Goal: Task Accomplishment & Management: Use online tool/utility

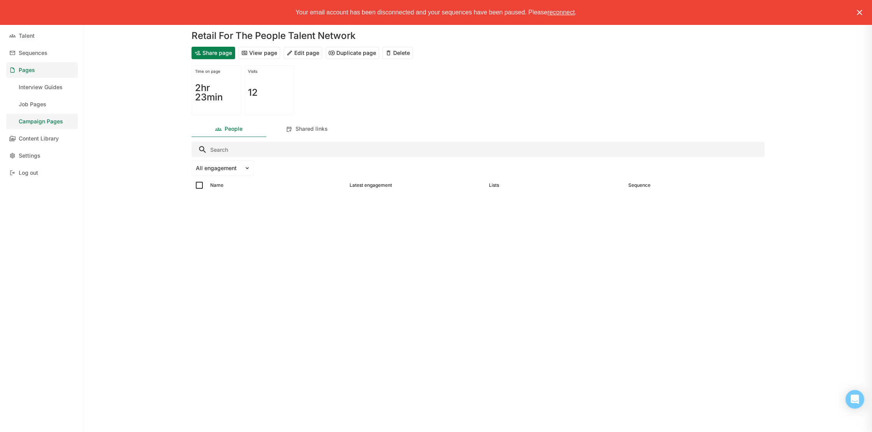
click at [856, 11] on img at bounding box center [859, 12] width 9 height 9
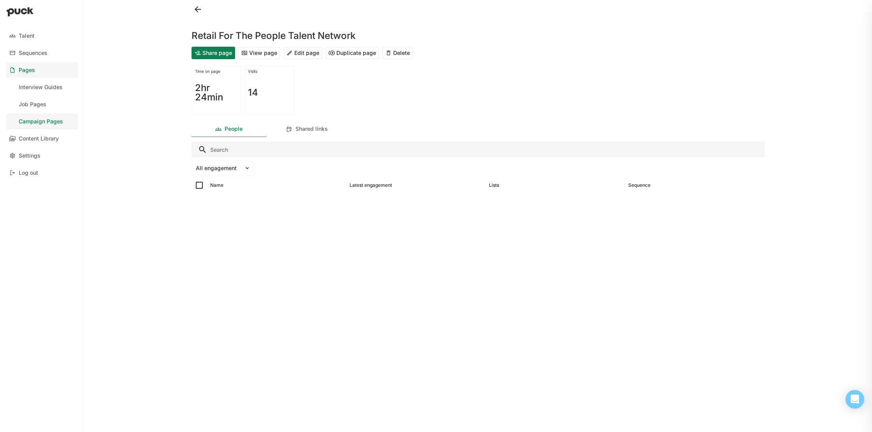
click at [197, 11] on button at bounding box center [197, 9] width 12 height 12
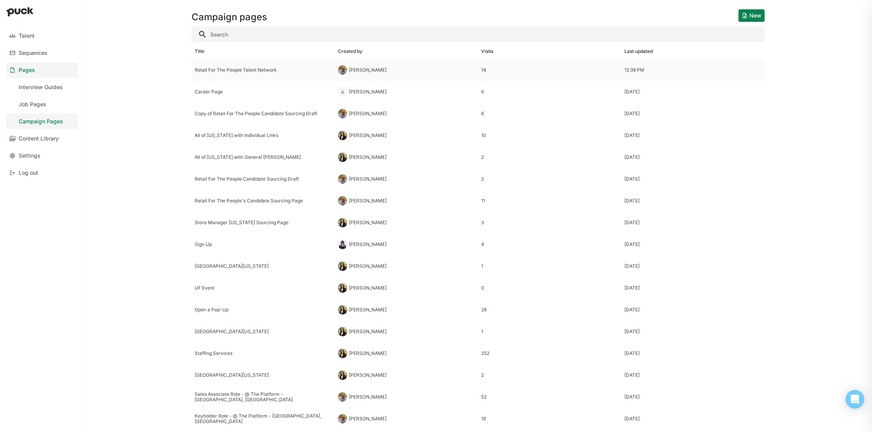
click at [274, 67] on div "Retail For The People Talent Network" at bounding box center [263, 69] width 137 height 5
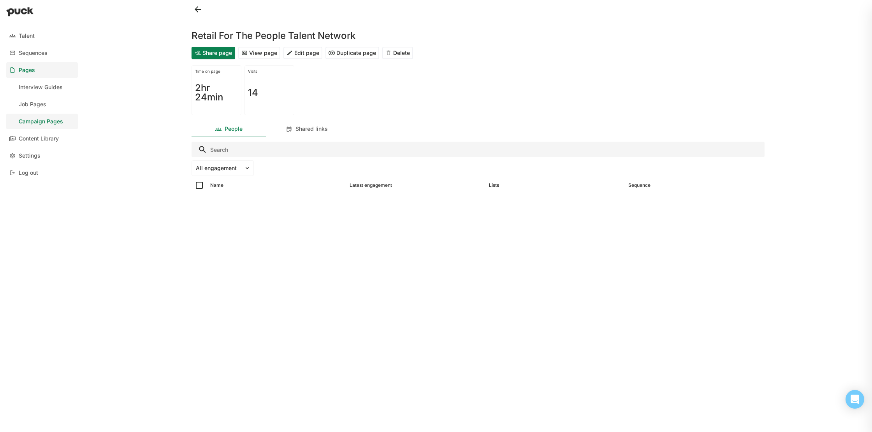
click at [359, 53] on button "Duplicate page" at bounding box center [352, 53] width 54 height 12
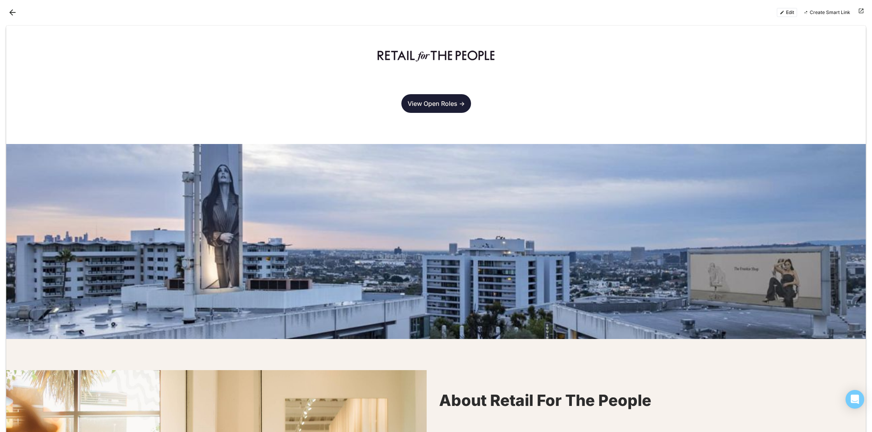
click at [12, 13] on button "Back" at bounding box center [12, 12] width 12 height 12
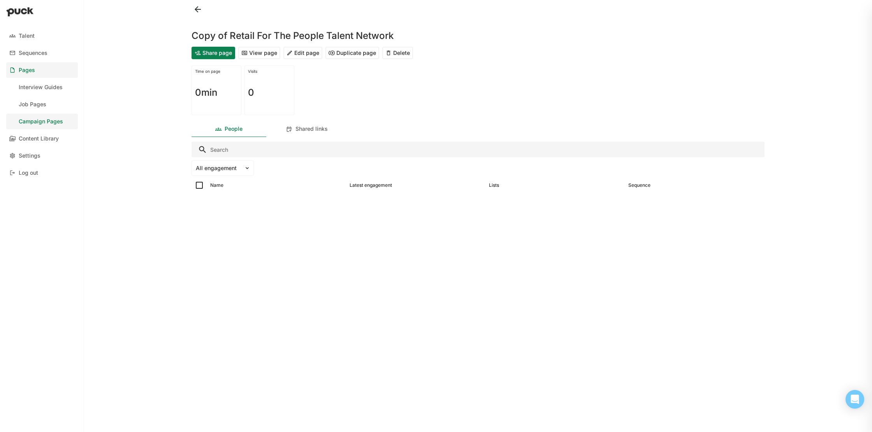
click at [199, 9] on button at bounding box center [197, 9] width 12 height 12
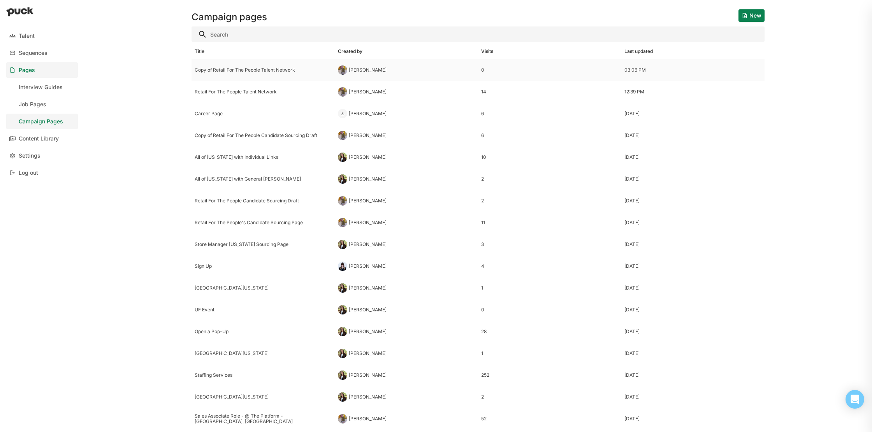
click at [261, 69] on div "Copy of Retail For The People Talent Network" at bounding box center [263, 69] width 137 height 5
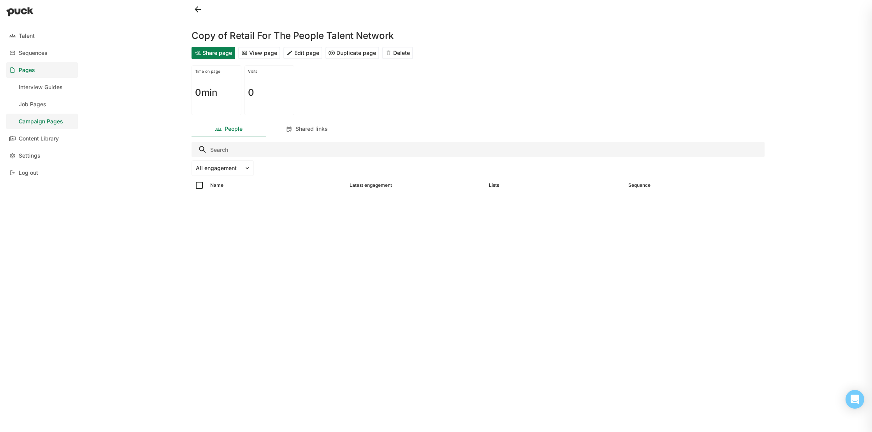
click at [297, 53] on button "Edit page" at bounding box center [302, 53] width 39 height 12
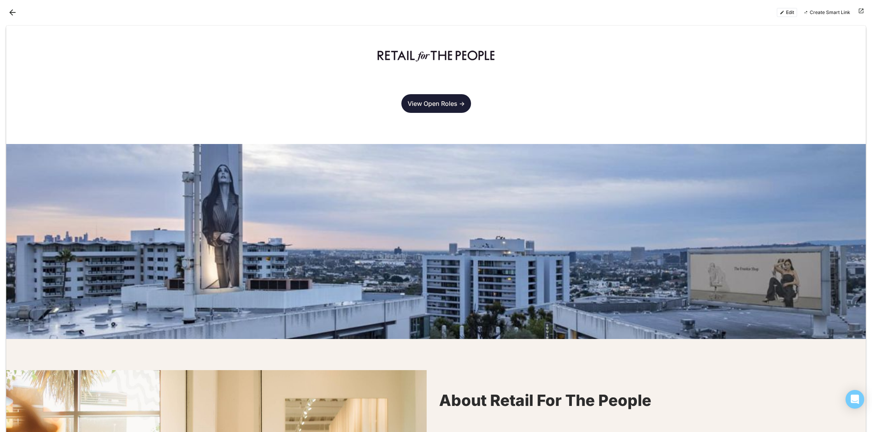
click at [783, 10] on button "Edit" at bounding box center [786, 12] width 21 height 9
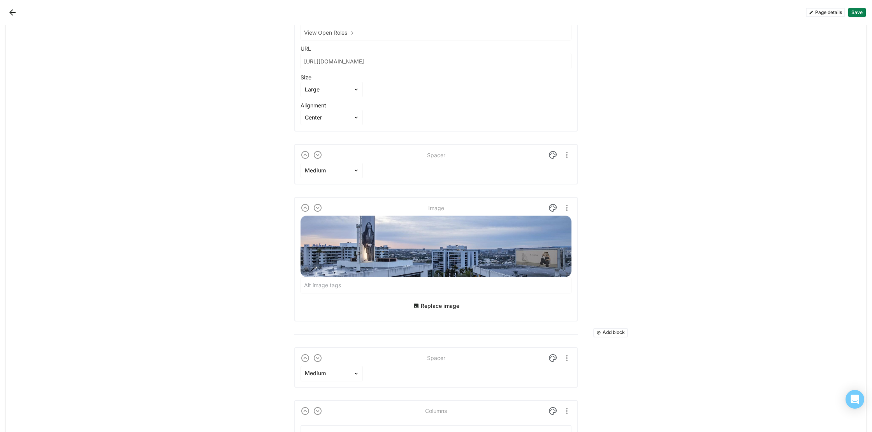
scroll to position [134, 0]
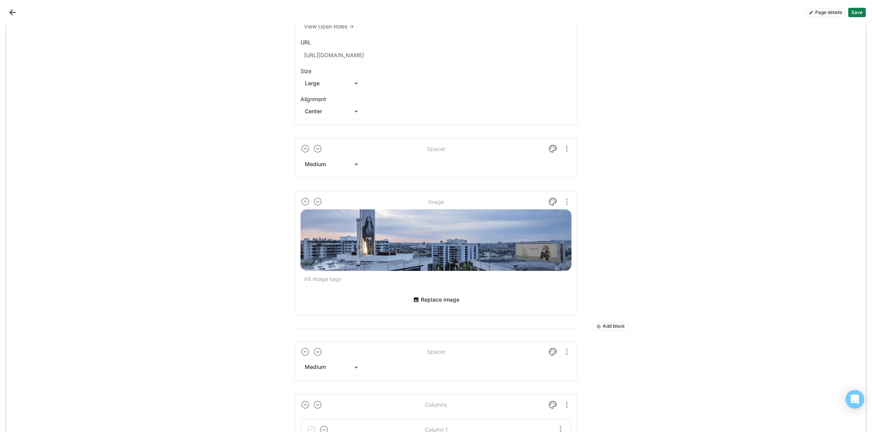
click at [606, 326] on button "Add block" at bounding box center [610, 326] width 35 height 9
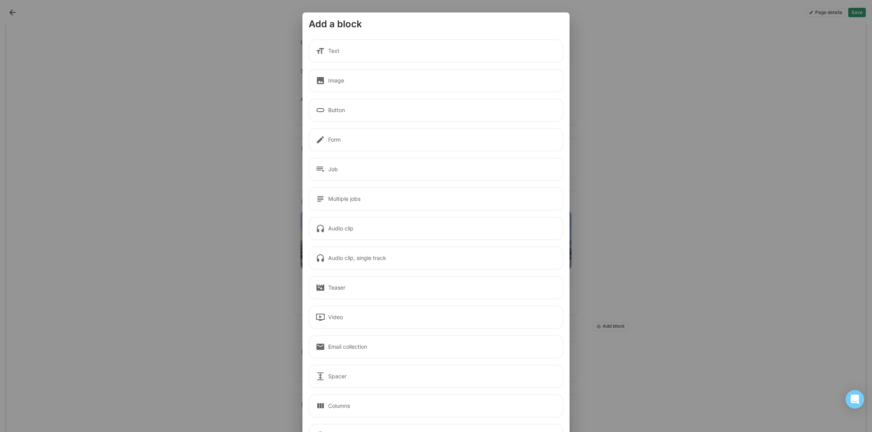
click at [367, 77] on div "Image" at bounding box center [436, 80] width 255 height 23
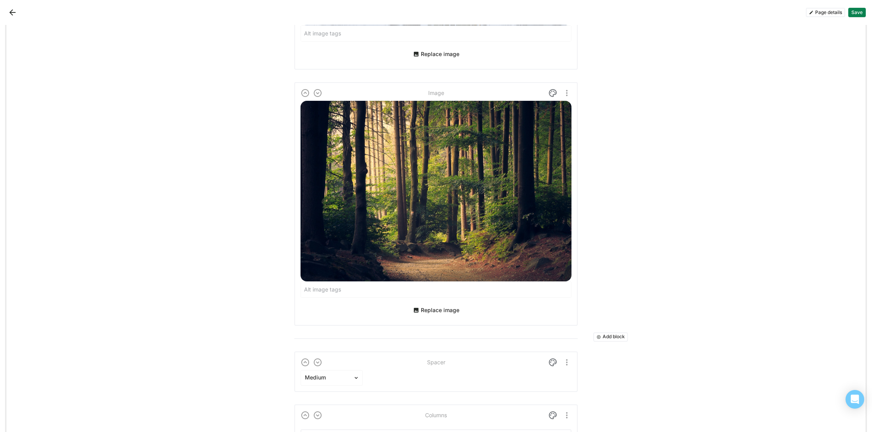
scroll to position [379, 0]
click at [440, 312] on button "Replace image" at bounding box center [436, 310] width 53 height 12
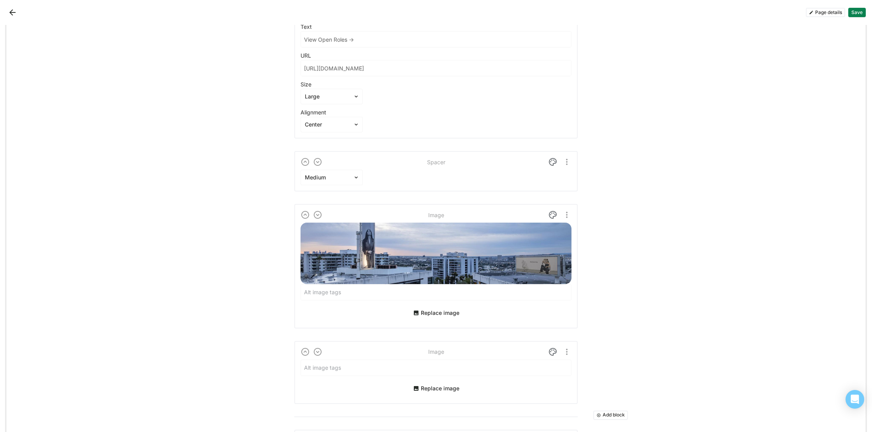
scroll to position [267, 0]
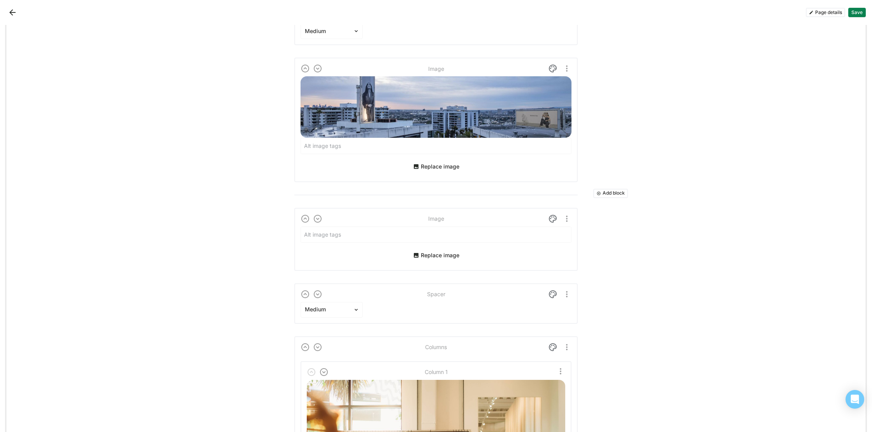
click at [855, 10] on button "Save" at bounding box center [857, 12] width 18 height 9
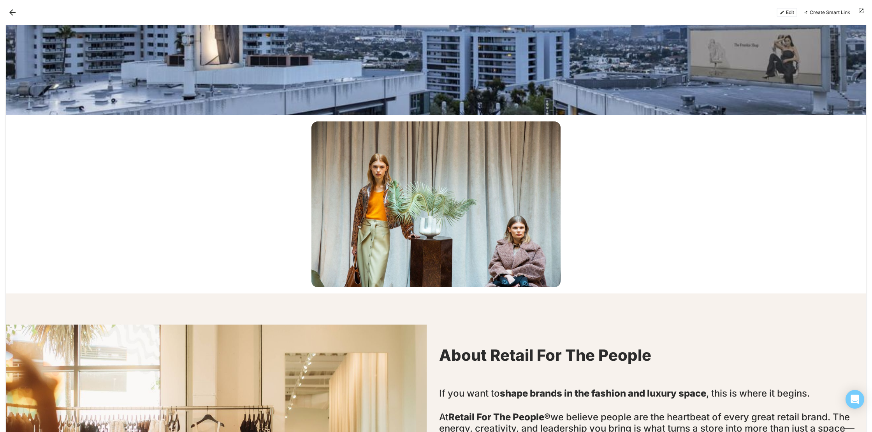
scroll to position [215, 0]
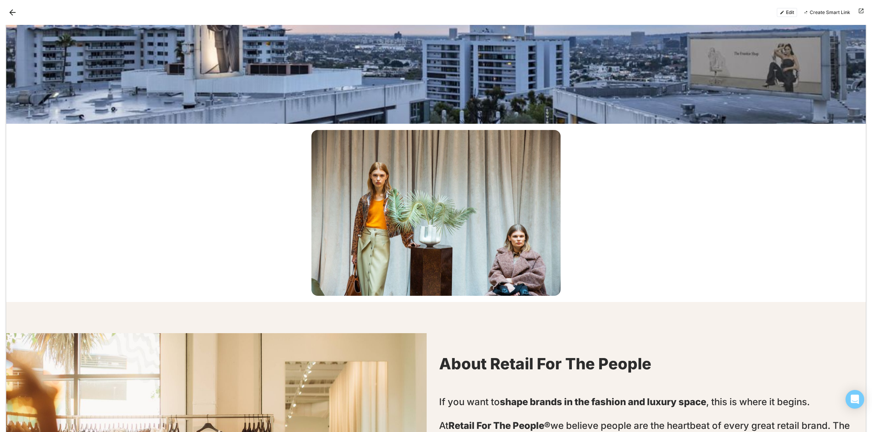
click at [789, 14] on button "Edit" at bounding box center [786, 12] width 21 height 9
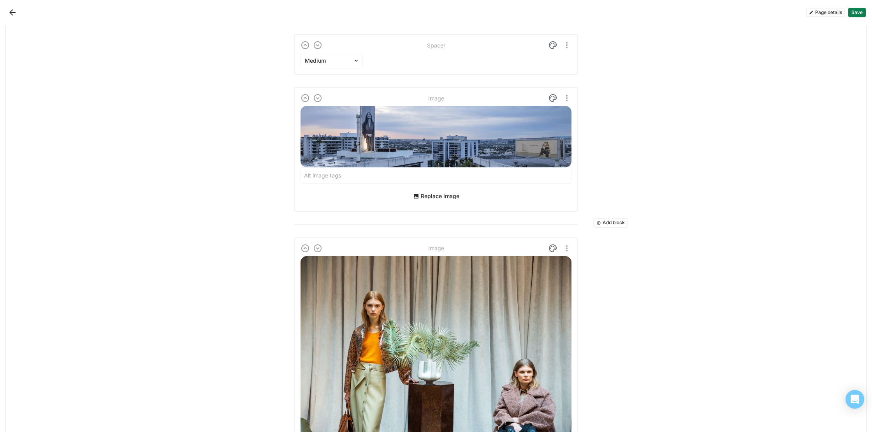
scroll to position [242, 0]
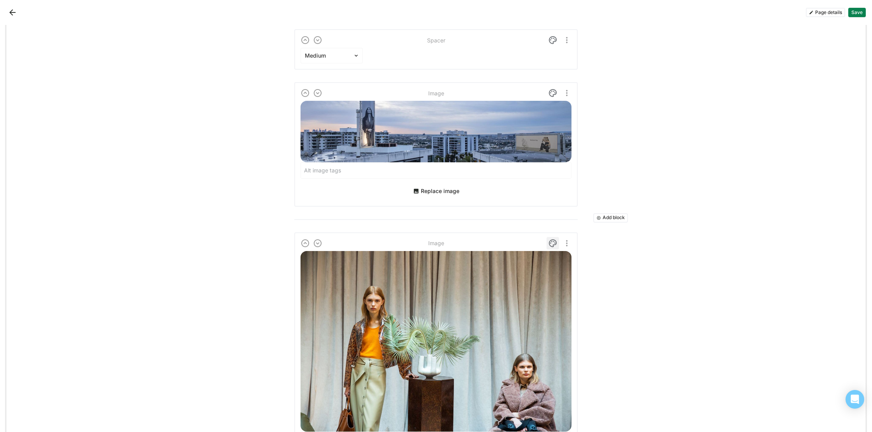
click at [552, 244] on img at bounding box center [552, 243] width 9 height 9
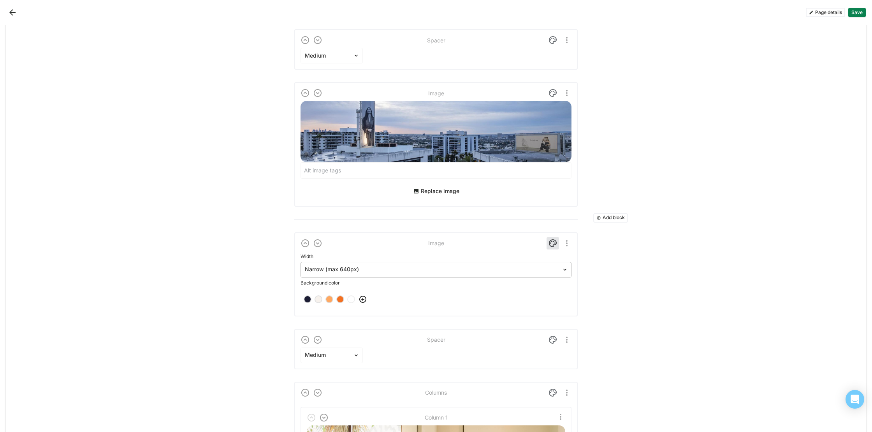
click at [393, 271] on div at bounding box center [431, 269] width 253 height 8
click at [380, 344] on div "Full Width (100%)" at bounding box center [436, 343] width 265 height 16
click at [317, 286] on div at bounding box center [318, 285] width 5 height 5
drag, startPoint x: 550, startPoint y: 231, endPoint x: 545, endPoint y: 237, distance: 8.1
click at [550, 231] on img at bounding box center [552, 229] width 9 height 9
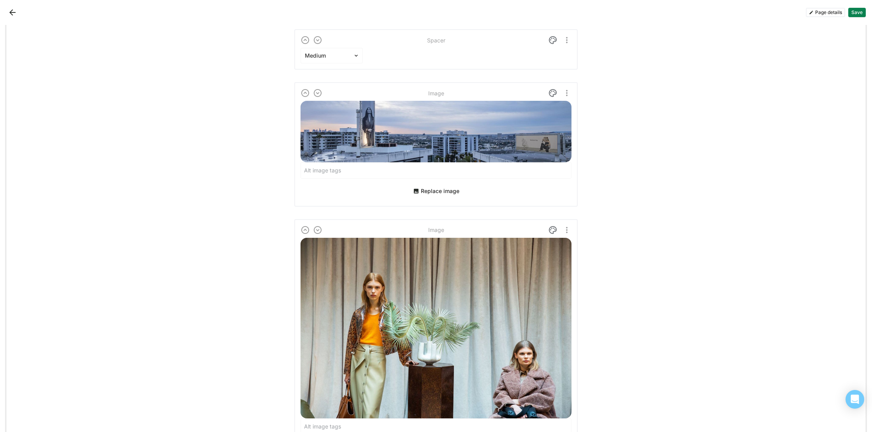
click at [854, 13] on button "Save" at bounding box center [857, 12] width 18 height 9
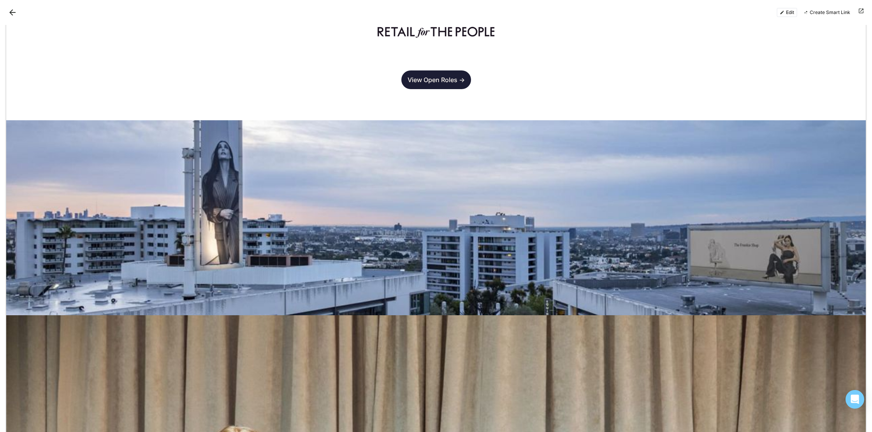
scroll to position [0, 0]
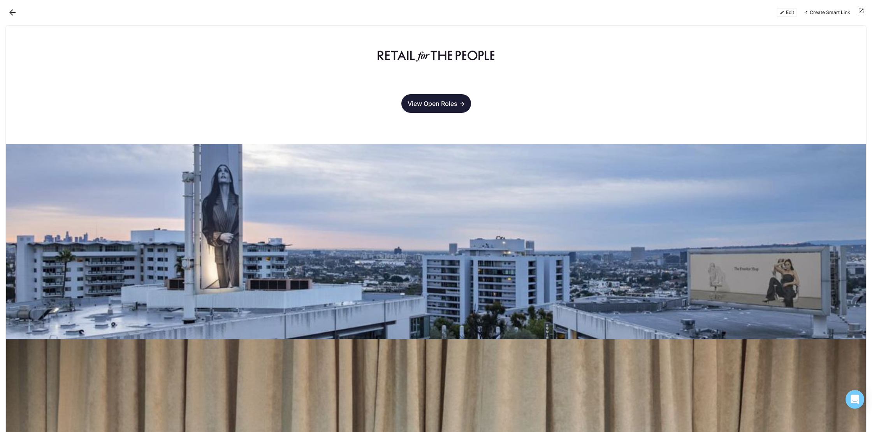
click at [784, 12] on button "Edit" at bounding box center [786, 12] width 21 height 9
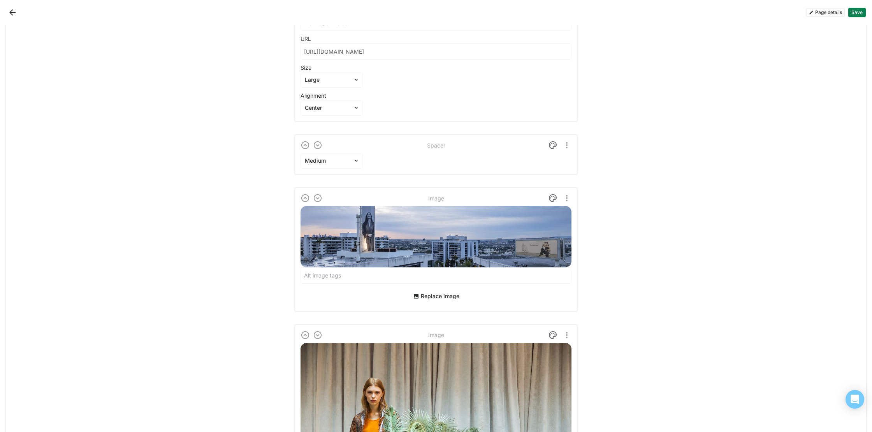
scroll to position [340, 0]
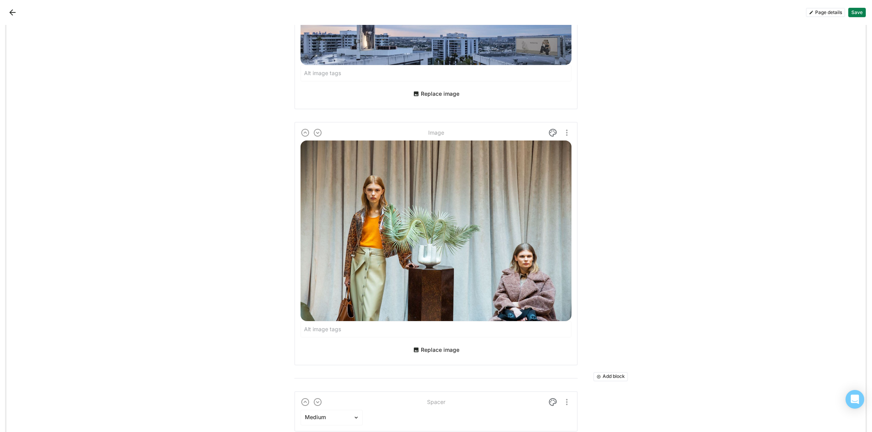
click at [609, 374] on button "Add block" at bounding box center [610, 376] width 35 height 9
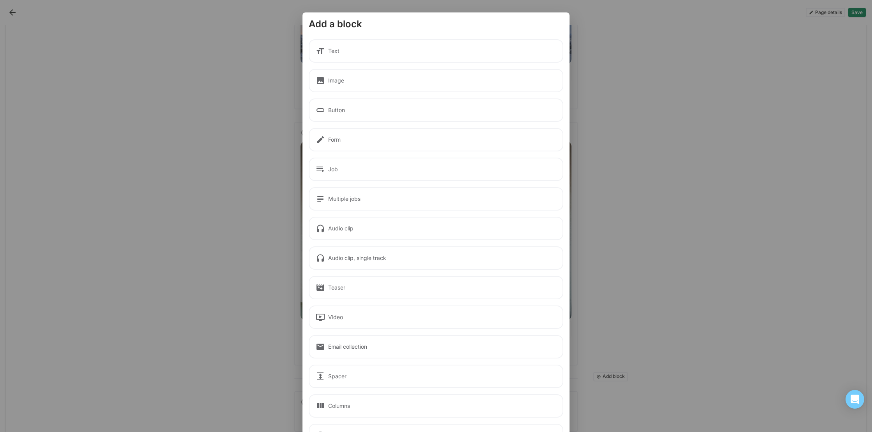
click at [387, 79] on div "Image" at bounding box center [436, 80] width 255 height 23
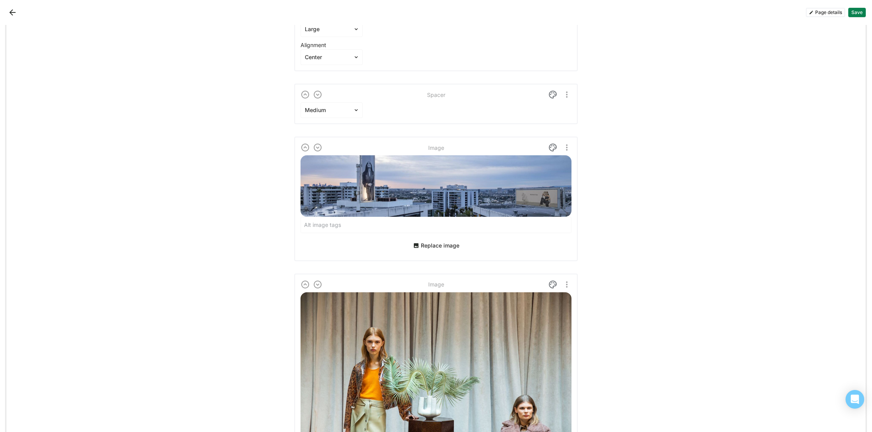
scroll to position [501, 0]
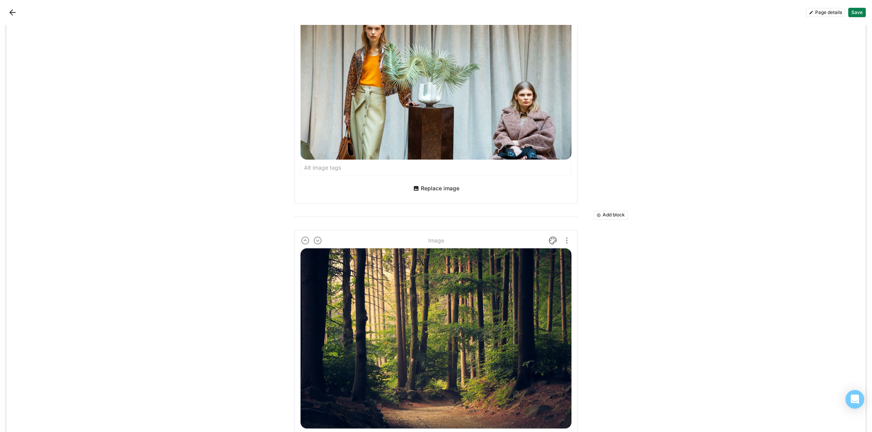
click at [608, 213] on button "Add block" at bounding box center [610, 215] width 35 height 9
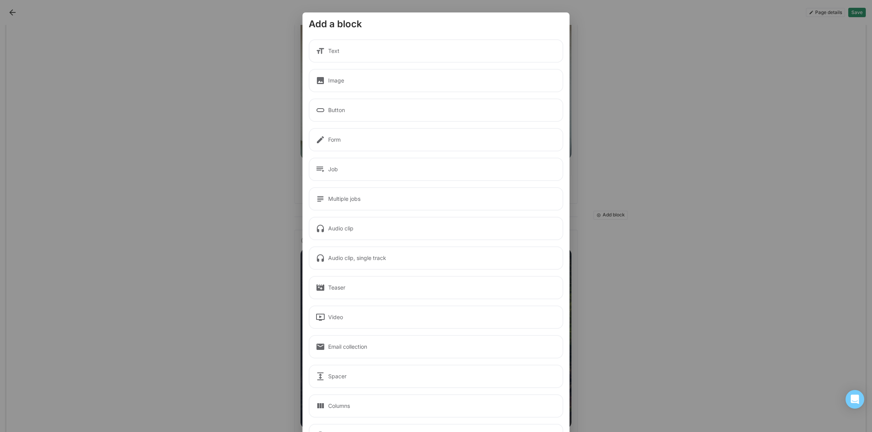
click at [375, 85] on div "Image" at bounding box center [436, 80] width 255 height 23
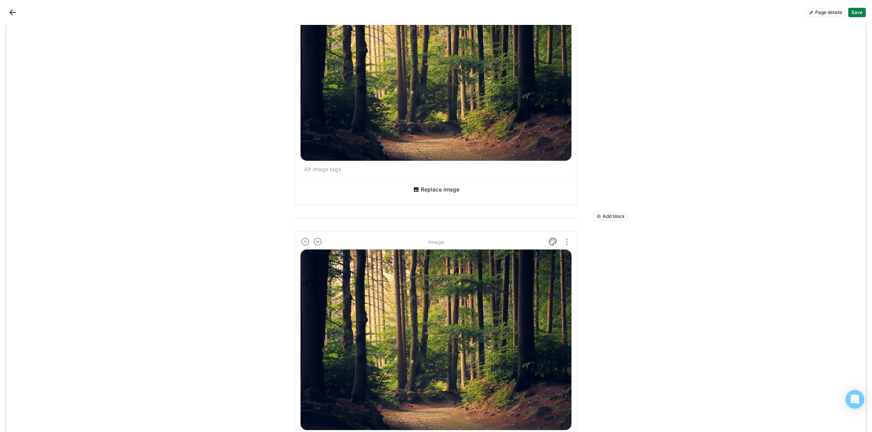
scroll to position [768, 0]
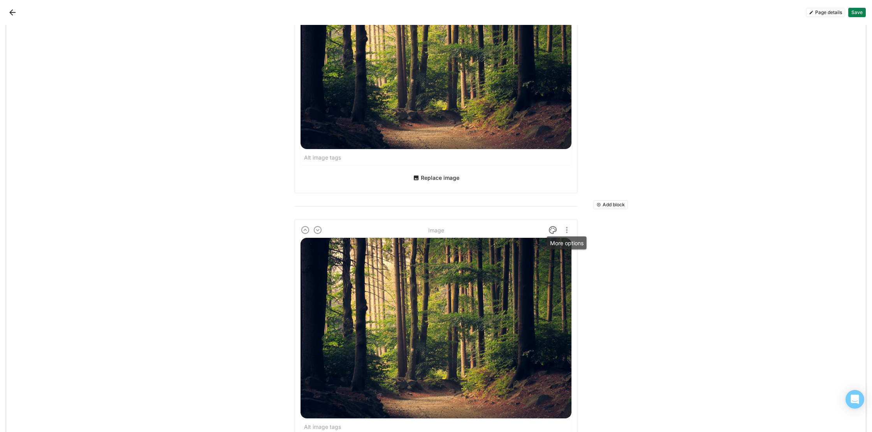
click at [567, 230] on img "More options" at bounding box center [566, 229] width 9 height 9
click at [551, 269] on div "Delete" at bounding box center [549, 269] width 16 height 7
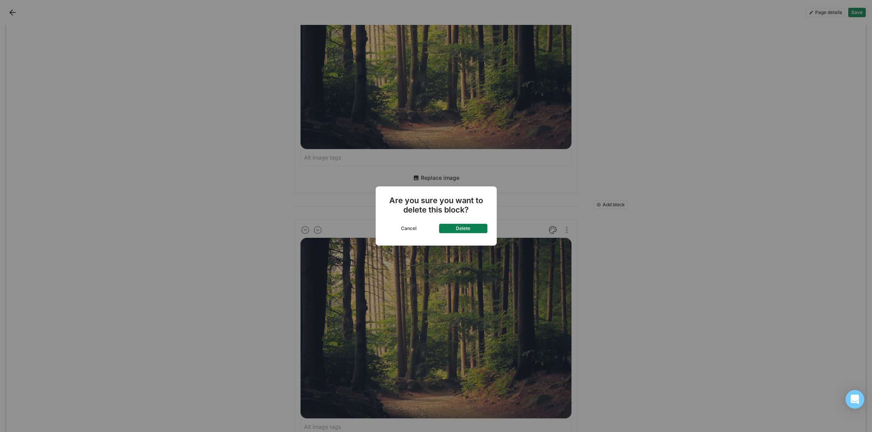
click at [467, 227] on button "Delete" at bounding box center [463, 228] width 48 height 9
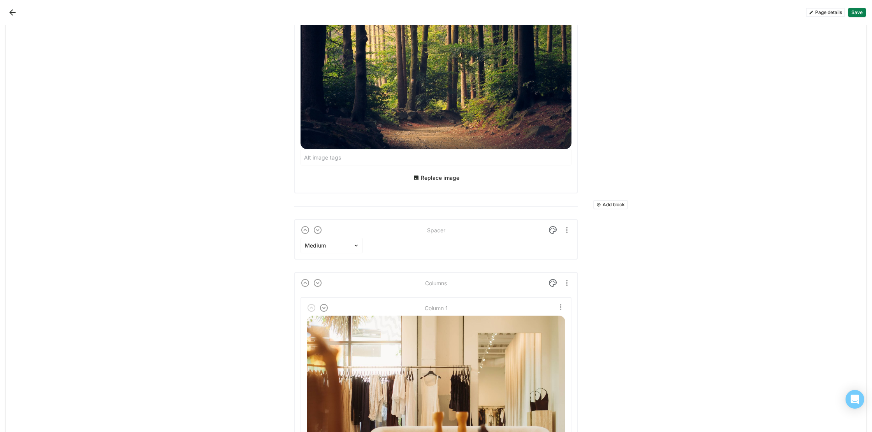
click at [436, 176] on button "Replace image" at bounding box center [436, 178] width 53 height 12
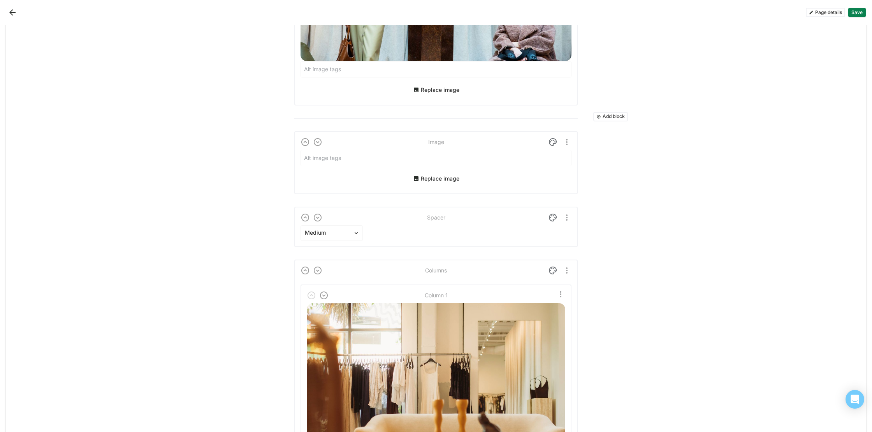
scroll to position [600, 0]
click at [552, 139] on img at bounding box center [552, 141] width 9 height 9
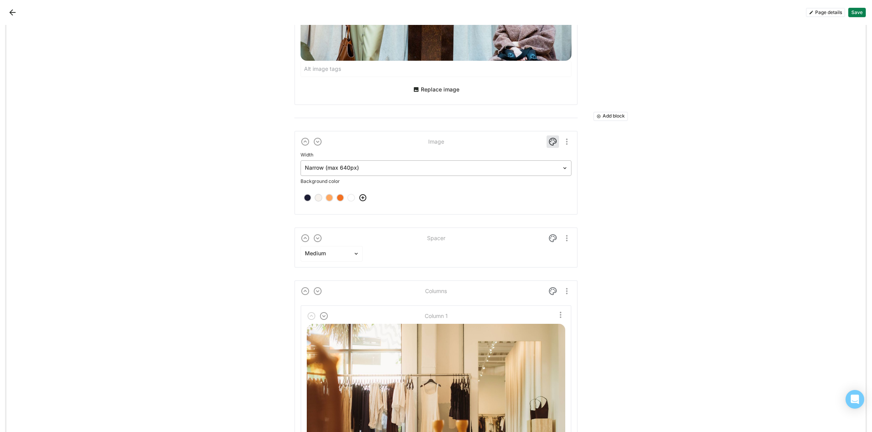
click at [427, 171] on div at bounding box center [431, 168] width 253 height 8
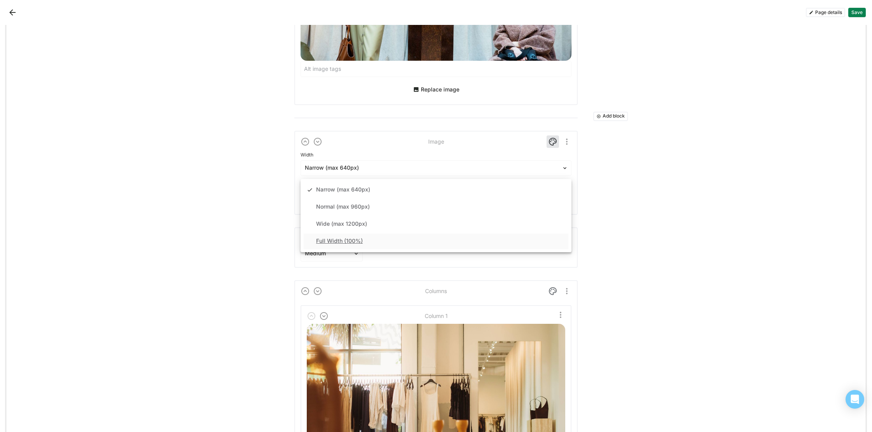
drag, startPoint x: 396, startPoint y: 238, endPoint x: 406, endPoint y: 237, distance: 9.8
click at [396, 238] on div "Full Width (100%)" at bounding box center [436, 242] width 265 height 16
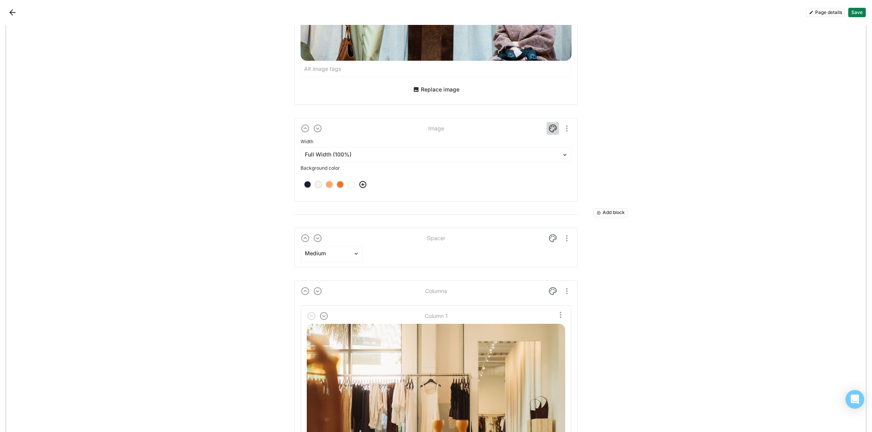
click at [552, 131] on img at bounding box center [552, 128] width 9 height 9
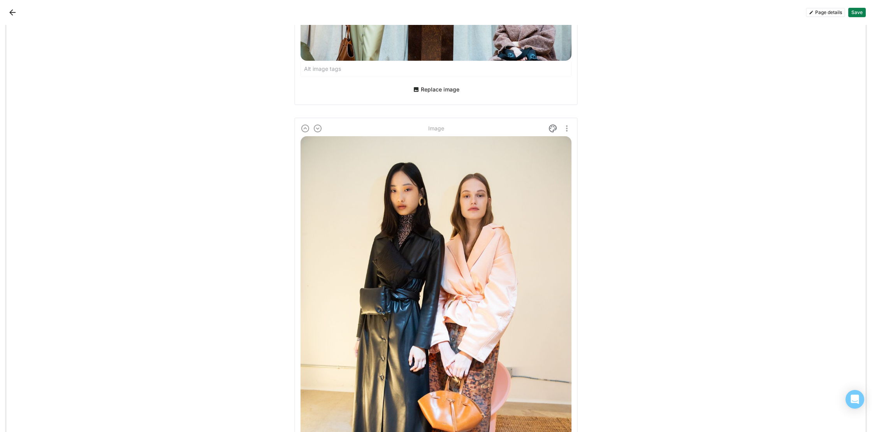
click at [852, 13] on button "Save" at bounding box center [857, 12] width 18 height 9
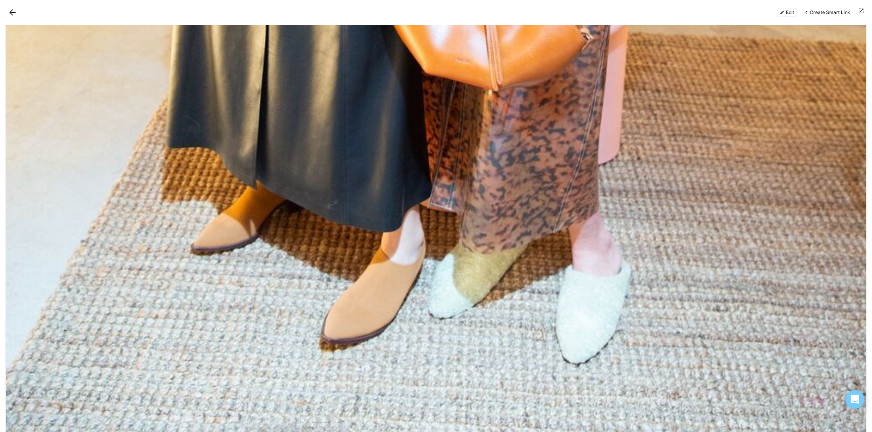
scroll to position [1762, 0]
click at [14, 13] on button "Back" at bounding box center [12, 12] width 12 height 12
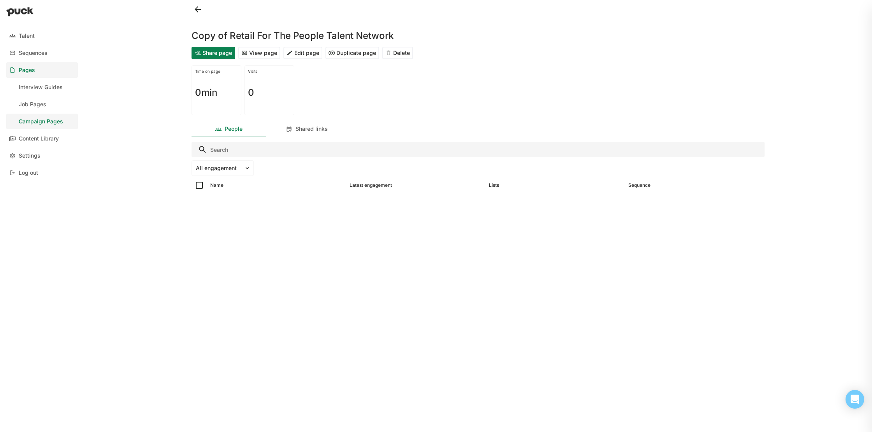
click at [196, 7] on button at bounding box center [197, 9] width 12 height 12
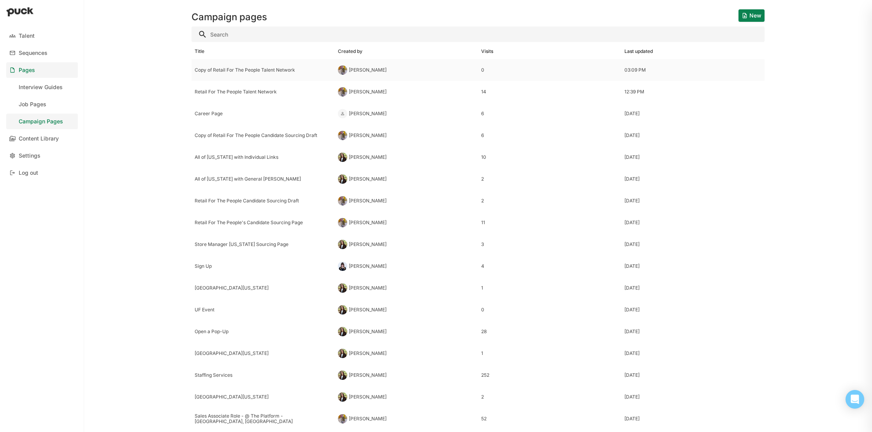
click at [278, 72] on div "Copy of Retail For The People Talent Network" at bounding box center [263, 69] width 137 height 5
